Goal: Task Accomplishment & Management: Use online tool/utility

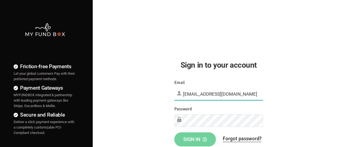
type input "[EMAIL_ADDRESS][DOMAIN_NAME]"
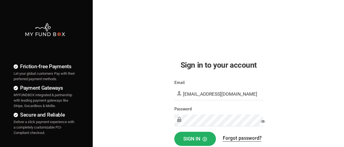
click at [195, 139] on span "Sign in" at bounding box center [195, 139] width 24 height 6
